Goal: Information Seeking & Learning: Learn about a topic

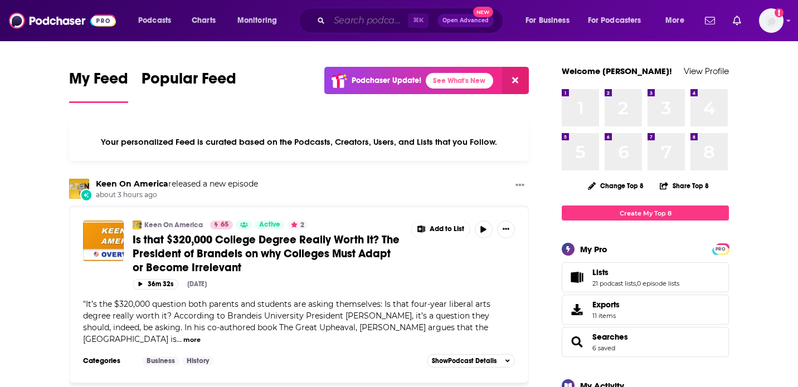
click at [348, 28] on input "Search podcasts, credits, & more..." at bounding box center [368, 21] width 79 height 18
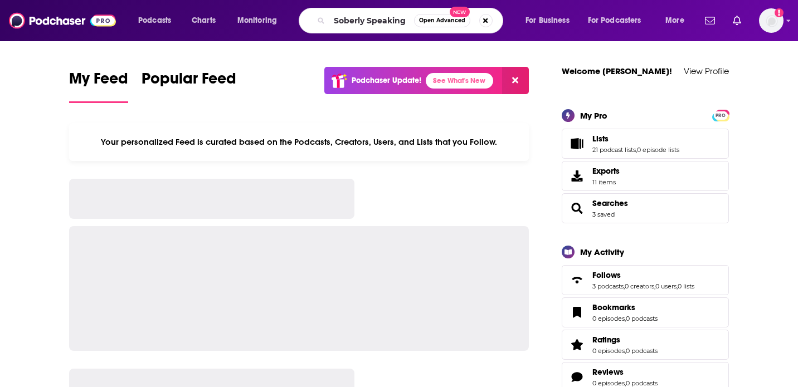
type input "Soberly Speaking"
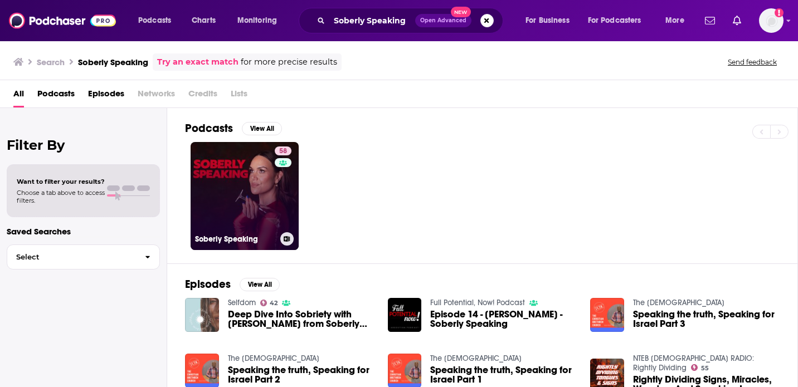
click at [240, 204] on link "58 Soberly Speaking" at bounding box center [245, 196] width 108 height 108
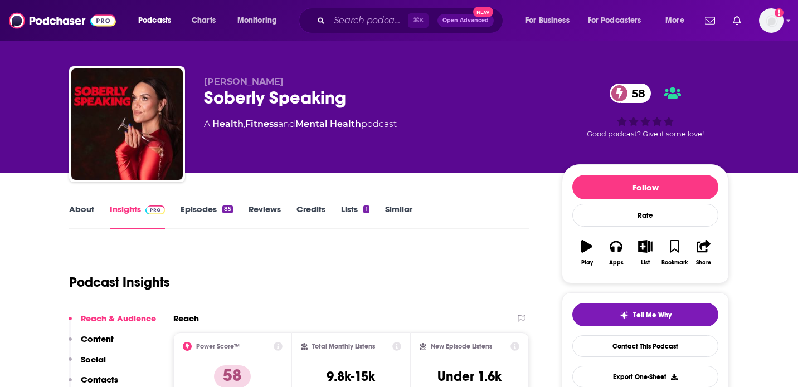
scroll to position [11, 0]
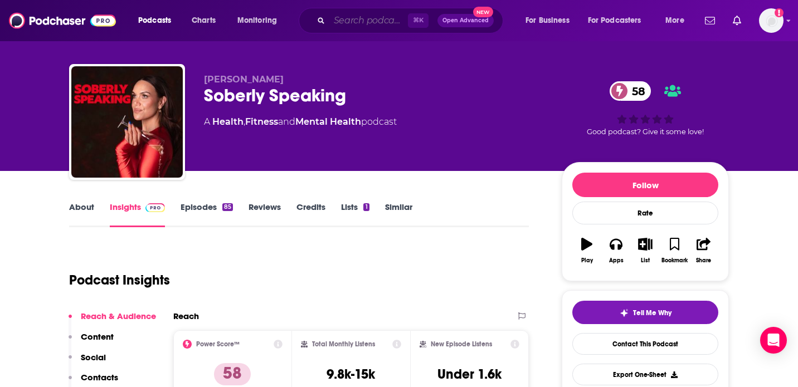
click at [390, 20] on input "Search podcasts, credits, & more..." at bounding box center [368, 21] width 79 height 18
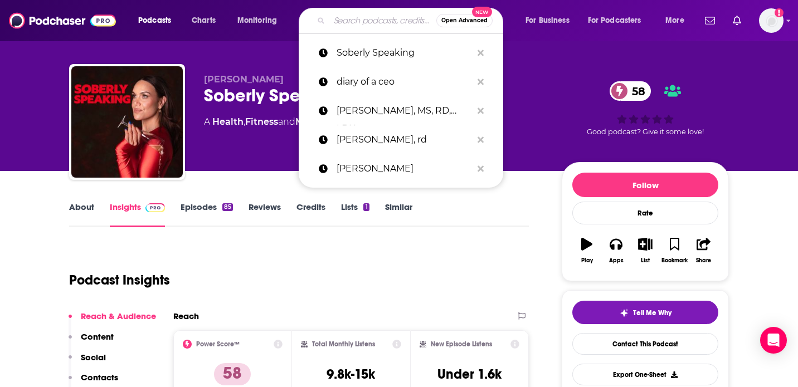
paste input "Sleep Meditation for Women"
type input "Sleep Meditation for Women"
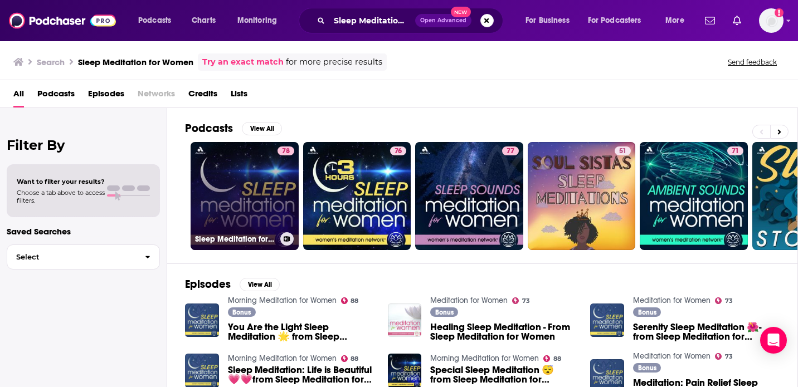
click at [233, 201] on link "78 Sleep Meditation for Women" at bounding box center [245, 196] width 108 height 108
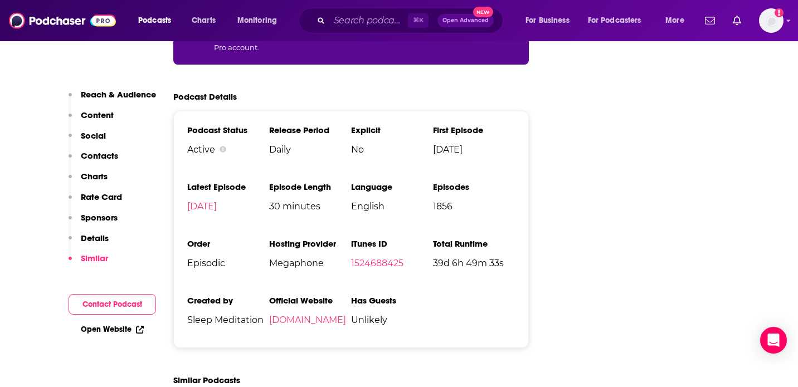
scroll to position [2161, 0]
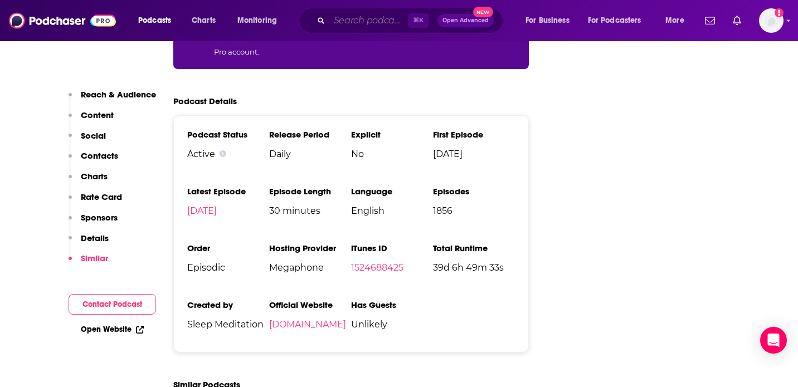
click at [386, 22] on input "Search podcasts, credits, & more..." at bounding box center [368, 21] width 79 height 18
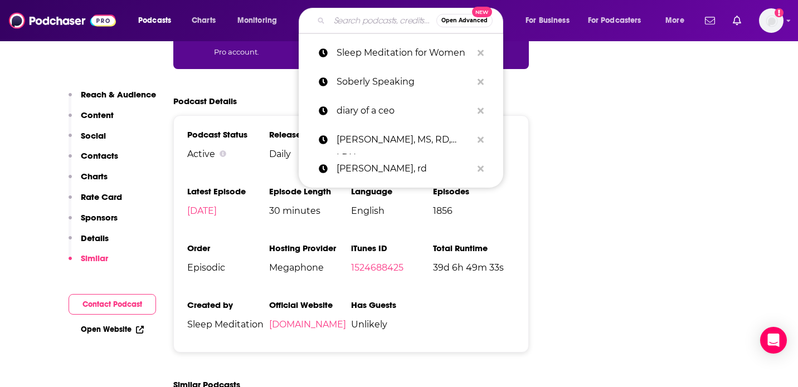
paste input "Meditation for Anxiety."
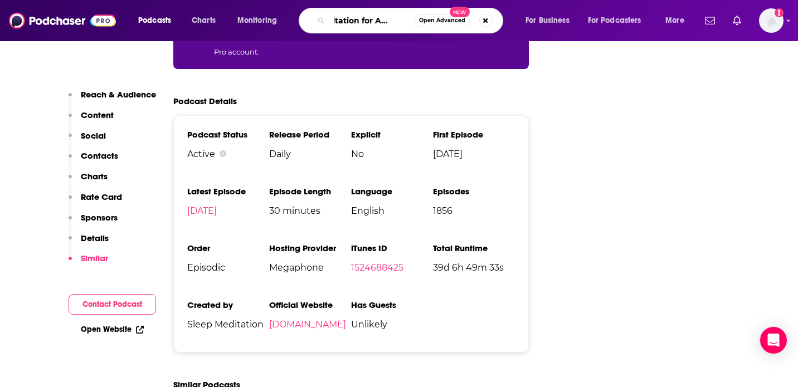
type input "Meditation for Anxiety"
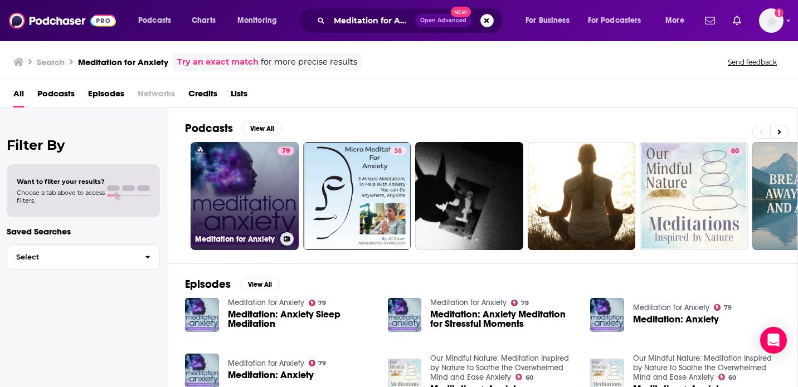
click at [236, 165] on link "79 Meditation for Anxiety" at bounding box center [245, 196] width 108 height 108
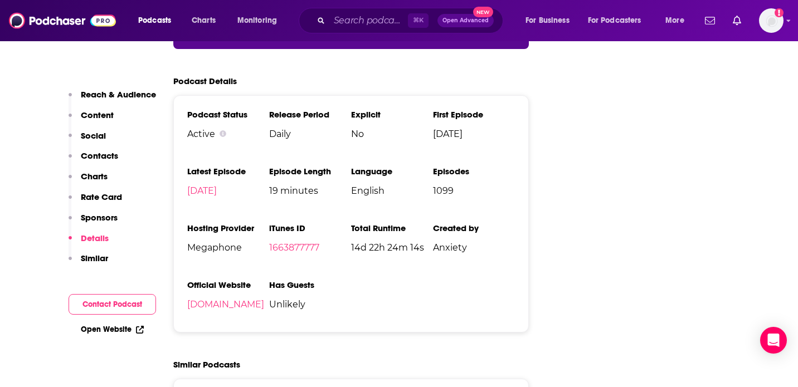
scroll to position [1843, 0]
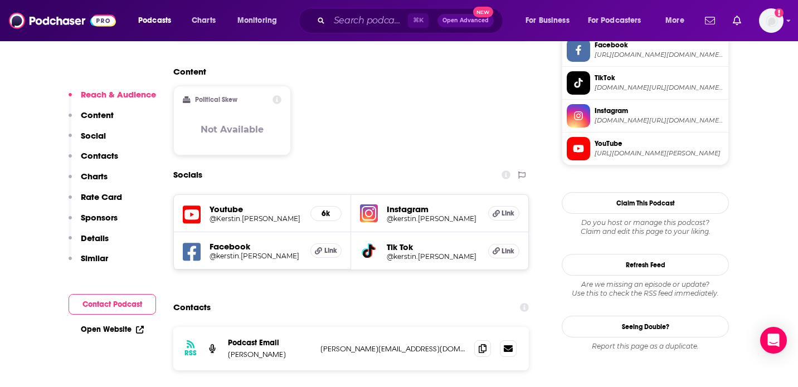
scroll to position [889, 0]
click at [485, 344] on icon at bounding box center [483, 348] width 8 height 9
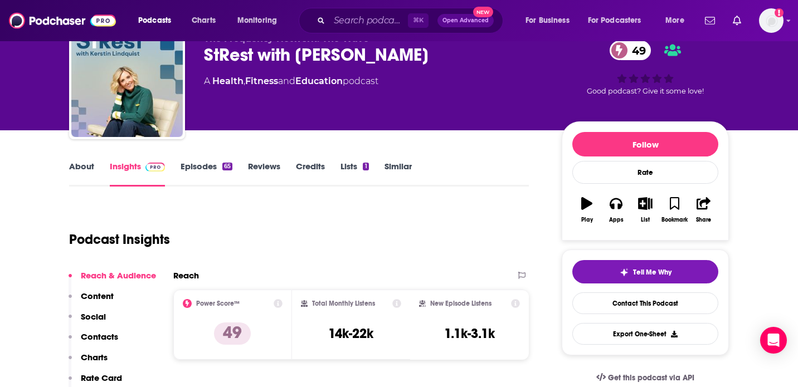
scroll to position [0, 0]
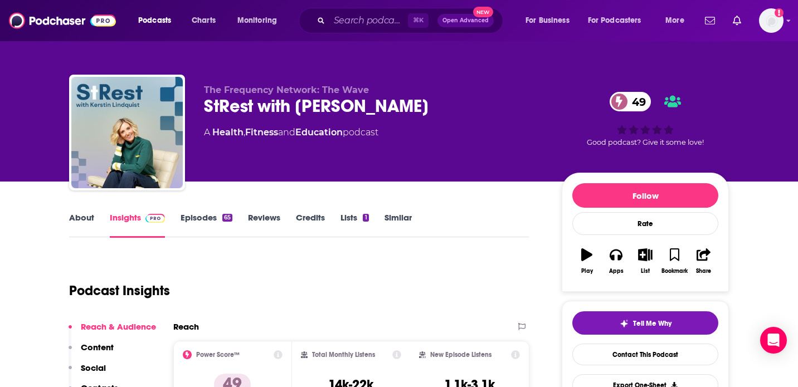
click at [200, 213] on link "Episodes 65" at bounding box center [207, 225] width 52 height 26
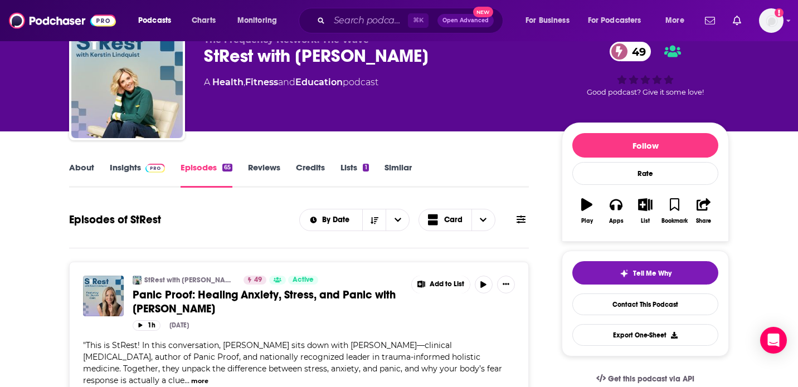
scroll to position [9, 0]
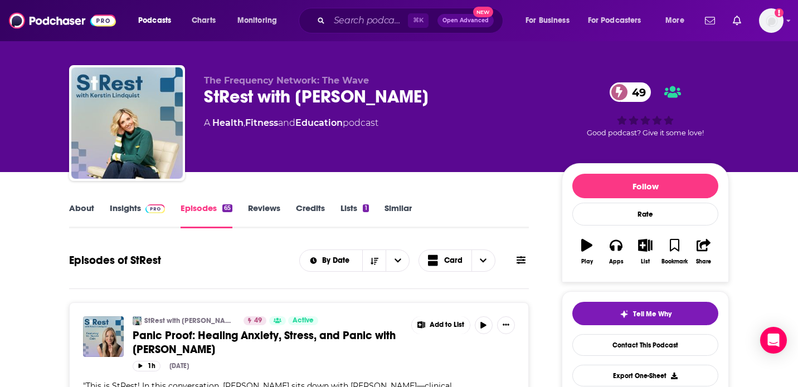
click at [82, 210] on link "About" at bounding box center [81, 216] width 25 height 26
